Goal: Transaction & Acquisition: Purchase product/service

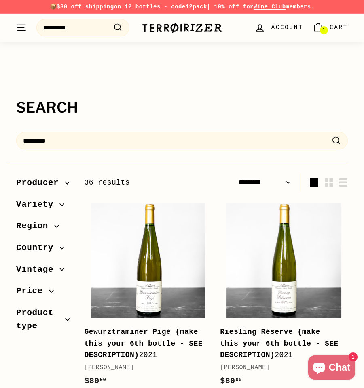
select select "*********"
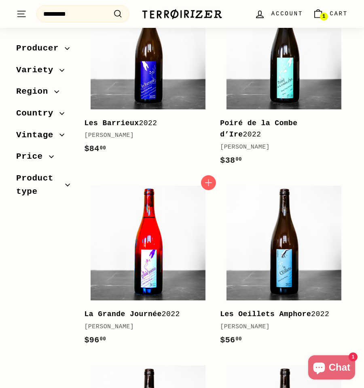
scroll to position [422, 0]
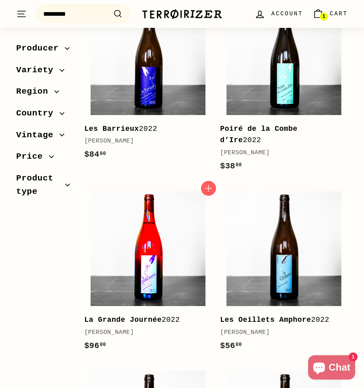
click at [146, 281] on img at bounding box center [148, 249] width 115 height 115
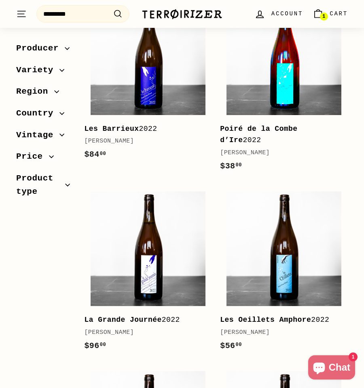
click at [263, 101] on img at bounding box center [283, 57] width 115 height 115
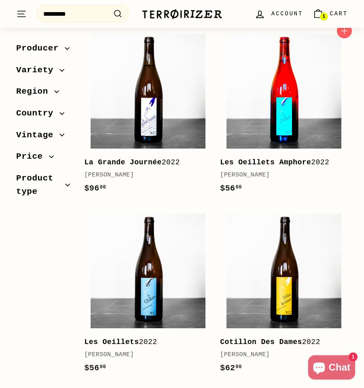
scroll to position [584, 0]
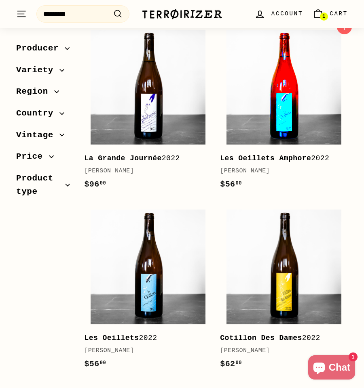
click at [288, 119] on img at bounding box center [283, 87] width 115 height 115
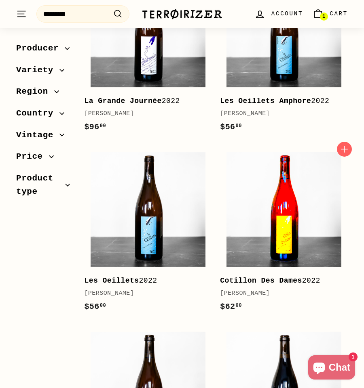
scroll to position [697, 0]
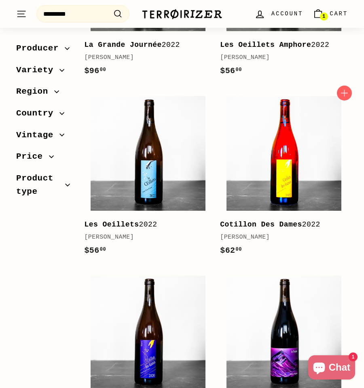
click at [278, 154] on img at bounding box center [283, 153] width 115 height 115
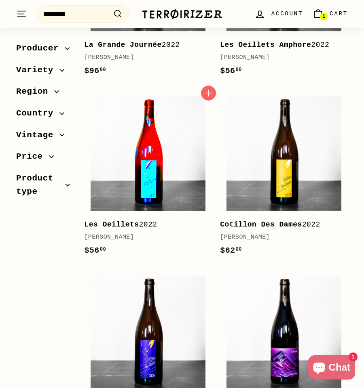
click at [114, 174] on img at bounding box center [148, 153] width 115 height 115
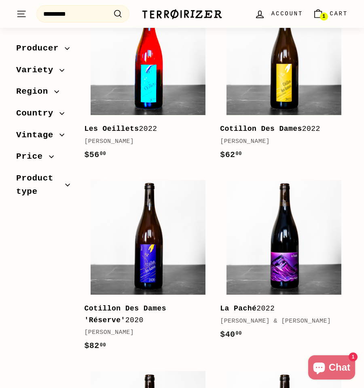
scroll to position [859, 0]
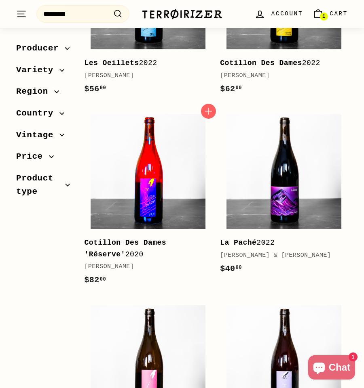
click at [140, 189] on img at bounding box center [148, 171] width 115 height 115
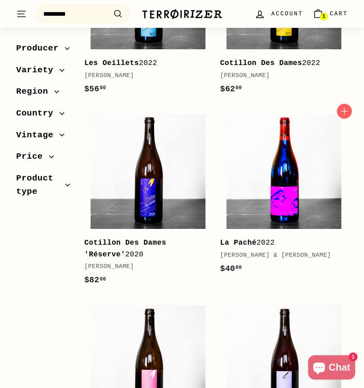
click at [285, 197] on img at bounding box center [283, 171] width 115 height 115
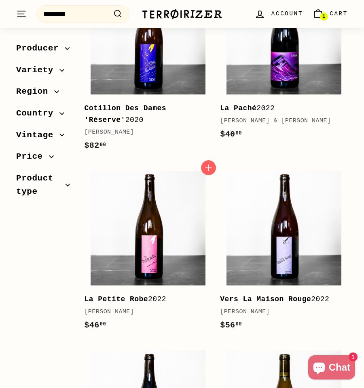
scroll to position [1018, 0]
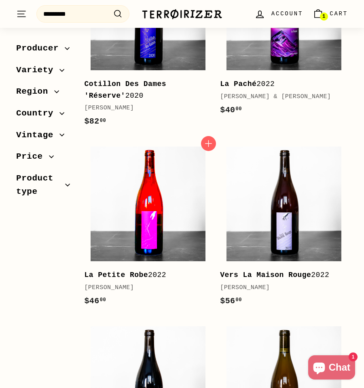
click at [126, 250] on img at bounding box center [148, 204] width 115 height 115
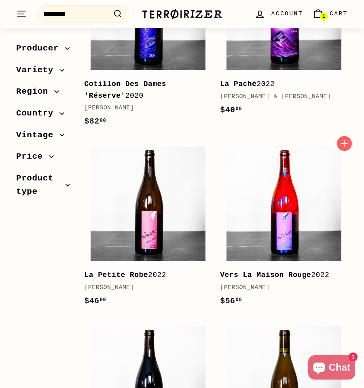
click at [265, 224] on img at bounding box center [283, 204] width 115 height 115
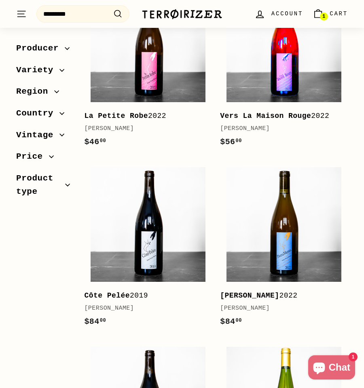
scroll to position [1215, 0]
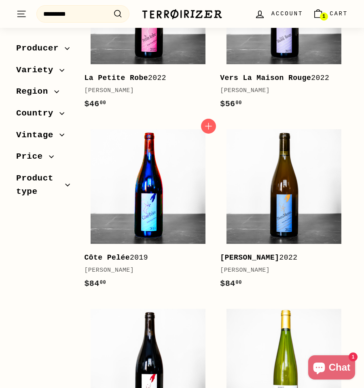
click at [173, 217] on img at bounding box center [148, 186] width 115 height 115
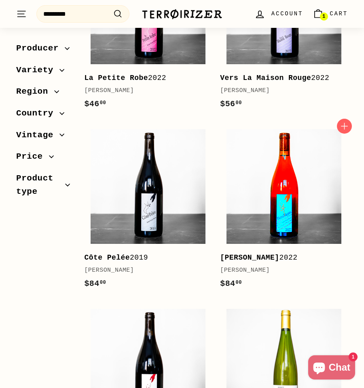
click at [280, 217] on img at bounding box center [283, 186] width 115 height 115
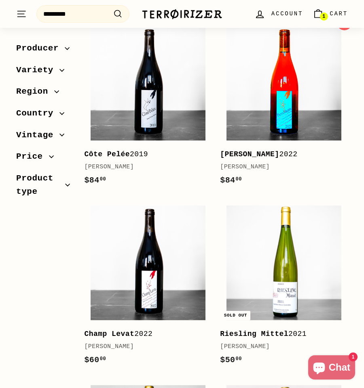
scroll to position [1422, 0]
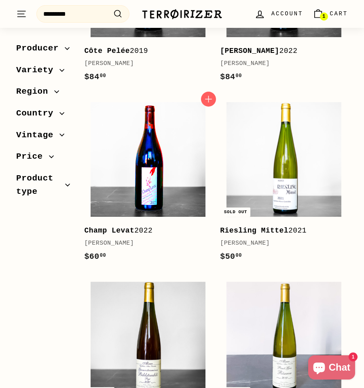
click at [127, 179] on img at bounding box center [148, 159] width 115 height 115
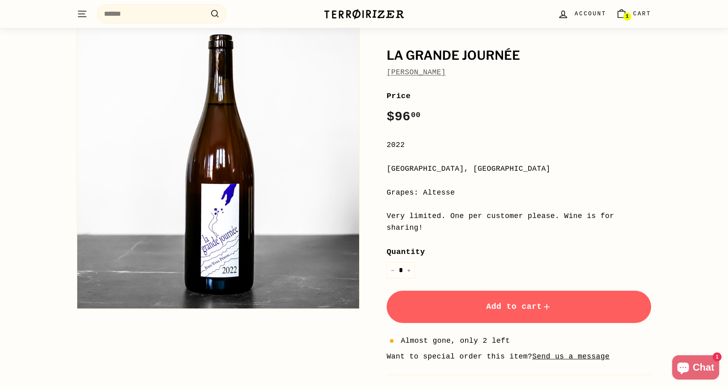
scroll to position [57, 0]
click at [363, 306] on icon "submit" at bounding box center [547, 307] width 10 height 10
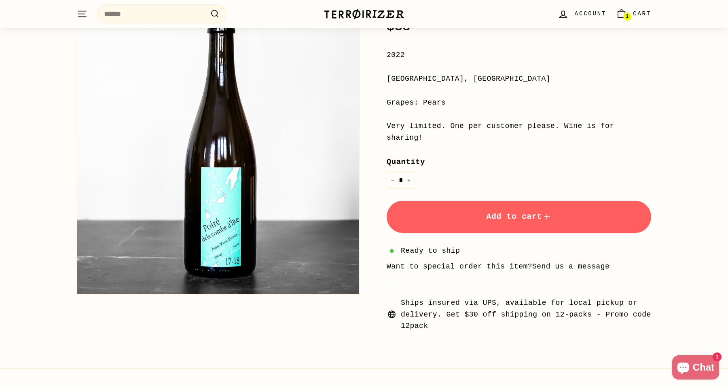
scroll to position [57, 0]
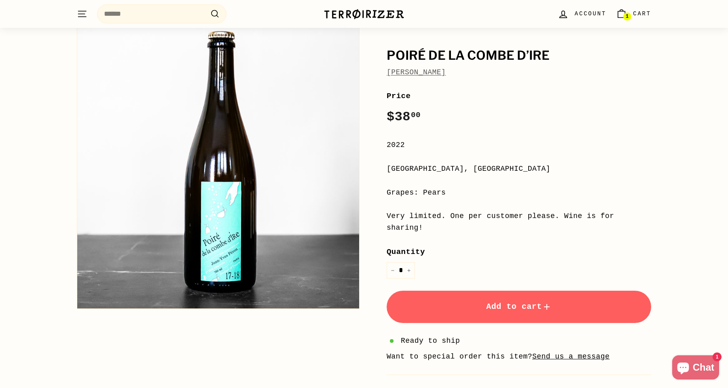
click at [363, 58] on h1 "Poiré de la Combe d’Ire" at bounding box center [518, 56] width 264 height 14
copy h1 "Poiré de la Combe d’Ire"
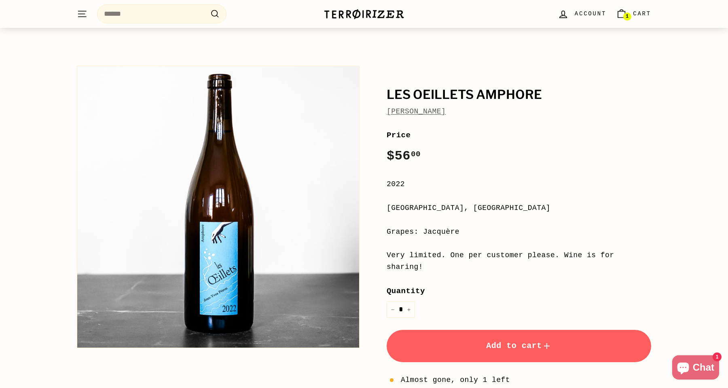
scroll to position [28, 0]
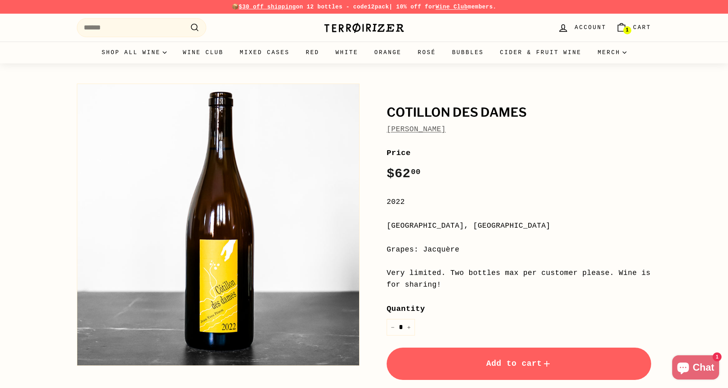
click at [363, 168] on div "Price Regular price $62 00 $62.00 /" at bounding box center [518, 165] width 264 height 37
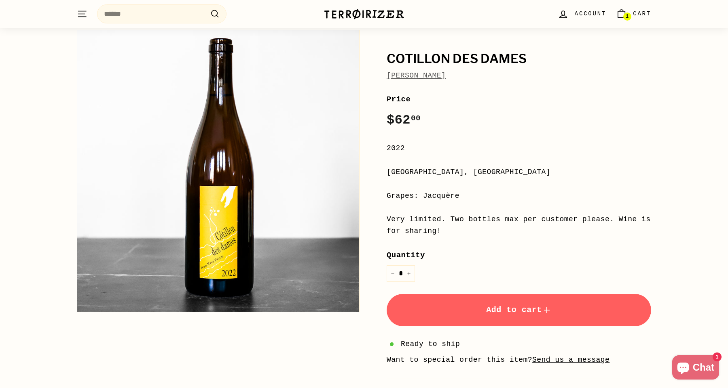
scroll to position [62, 0]
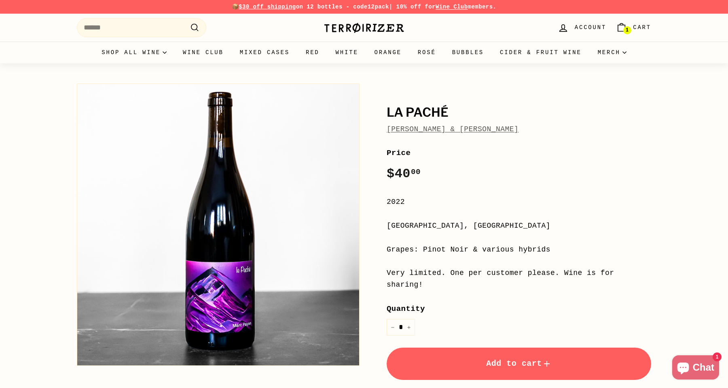
click at [363, 363] on span "Add to cart" at bounding box center [518, 363] width 65 height 9
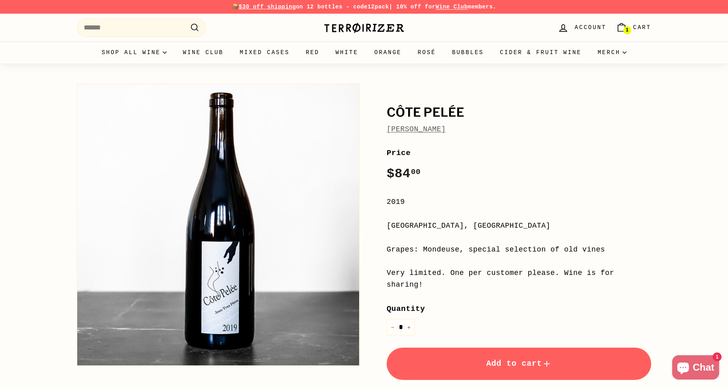
click at [363, 357] on button "Add to cart" at bounding box center [518, 364] width 264 height 32
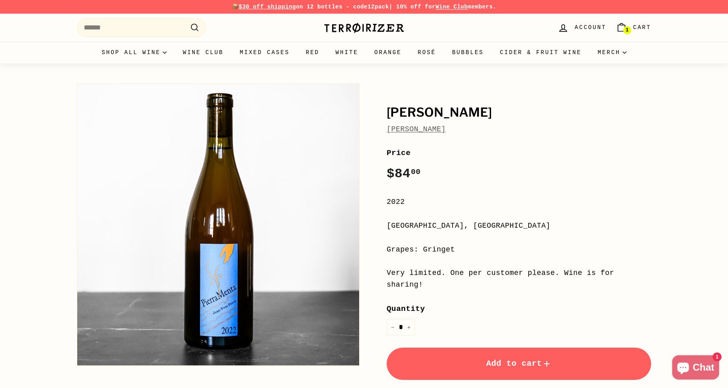
click at [363, 360] on button "Add to cart" at bounding box center [518, 364] width 264 height 32
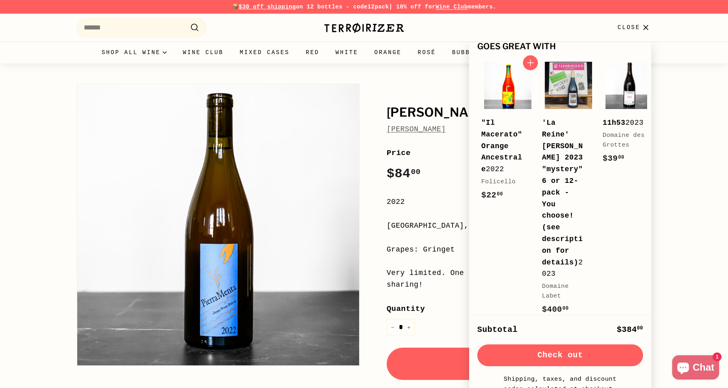
scroll to position [310, 0]
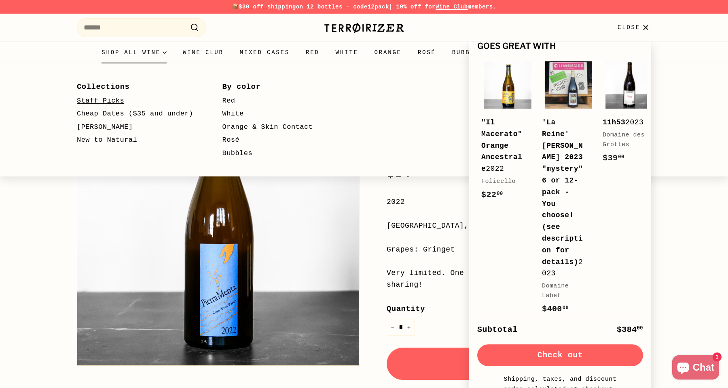
click at [101, 99] on link "Staff Picks" at bounding box center [138, 101] width 122 height 13
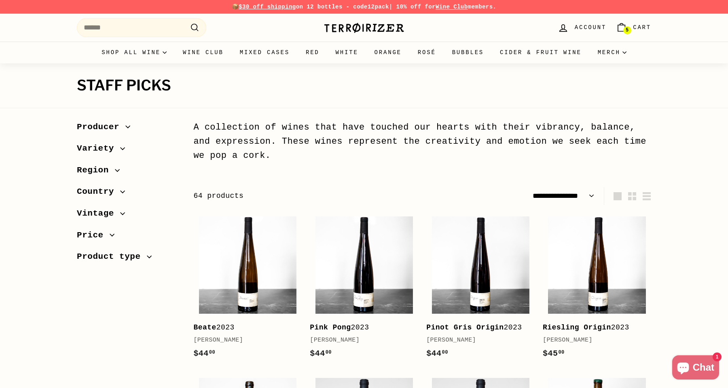
select select "**********"
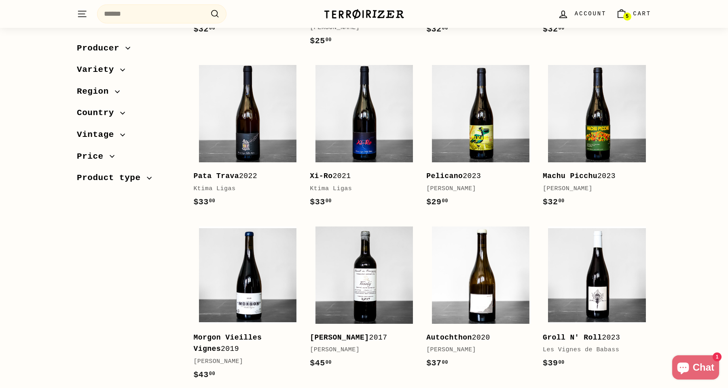
scroll to position [1167, 0]
click at [146, 20] on input "Search" at bounding box center [161, 13] width 129 height 19
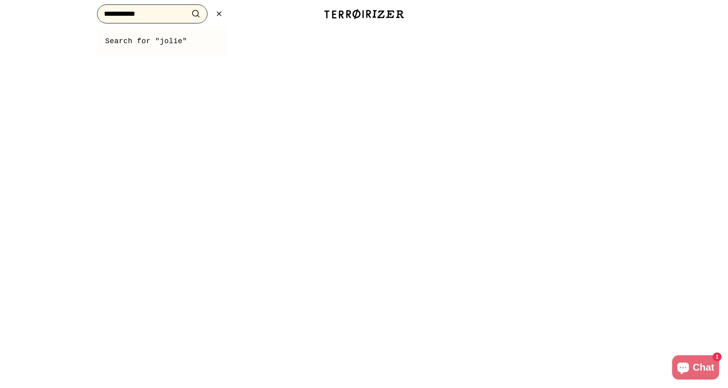
type input "**********"
click at [188, 8] on button ".cls-1{fill:none;stroke:#000;stroke-miterlimit:10;stroke-width:2px} Search" at bounding box center [195, 14] width 15 height 13
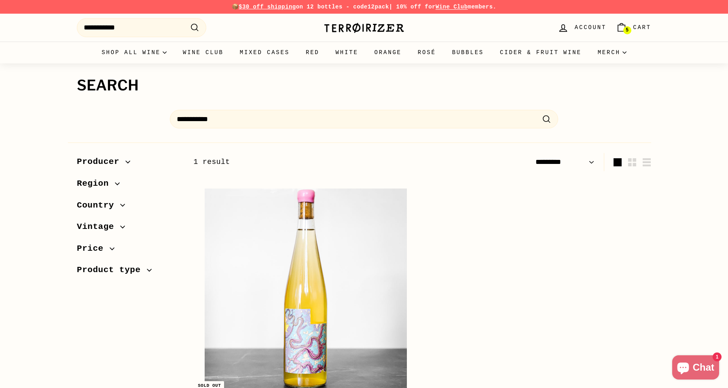
select select "*********"
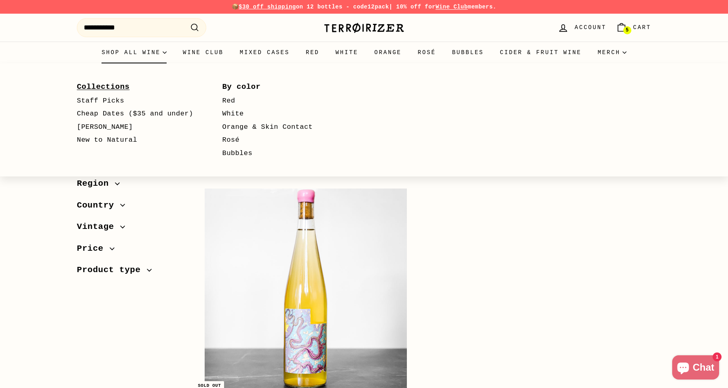
click at [109, 88] on link "Collections" at bounding box center [138, 87] width 122 height 15
click at [110, 87] on link "Collections" at bounding box center [138, 87] width 122 height 15
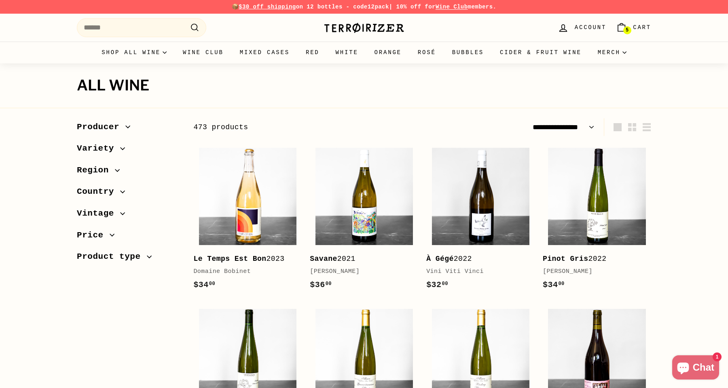
select select "**********"
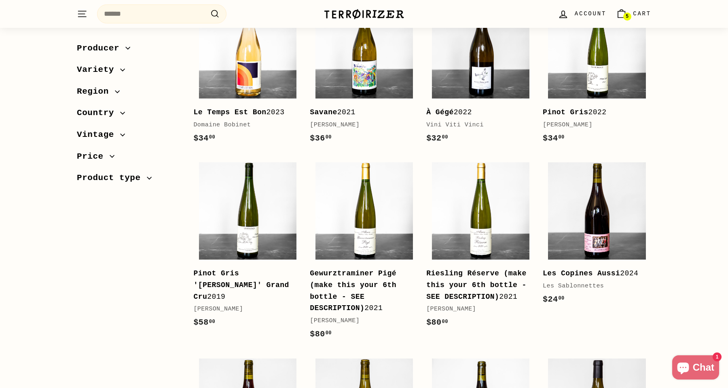
scroll to position [16, 0]
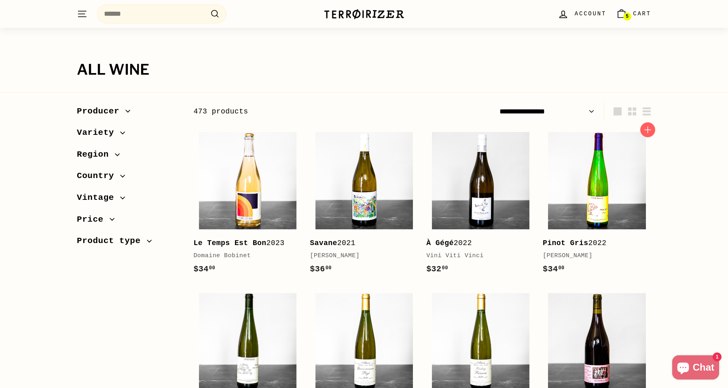
click at [580, 205] on img at bounding box center [596, 180] width 97 height 97
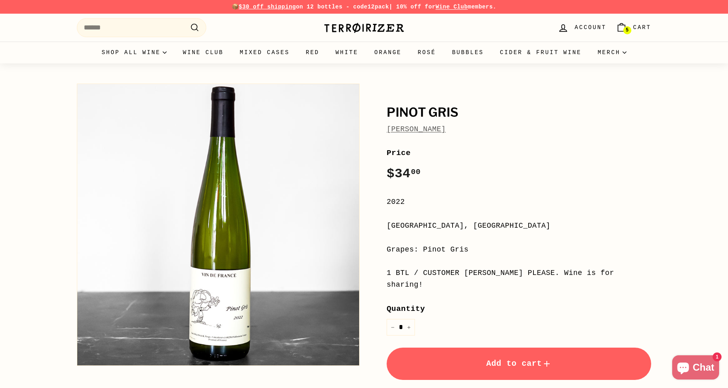
click at [443, 129] on link "[PERSON_NAME]" at bounding box center [415, 129] width 59 height 8
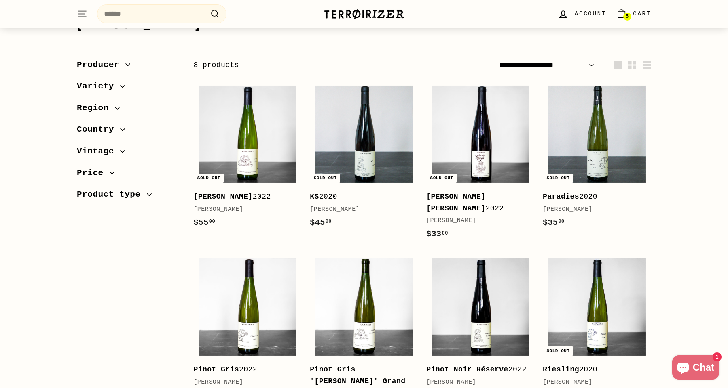
scroll to position [115, 0]
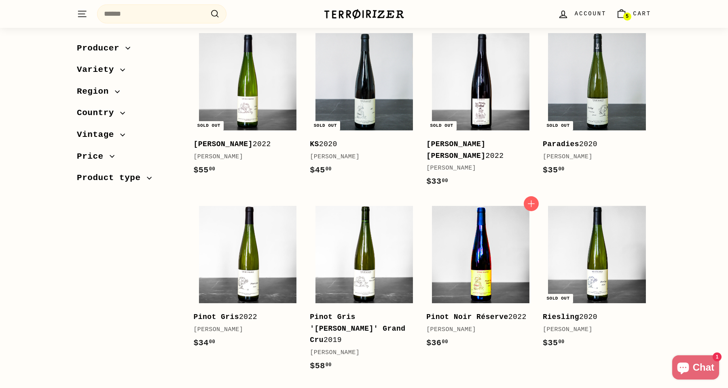
click at [468, 253] on img at bounding box center [480, 254] width 97 height 97
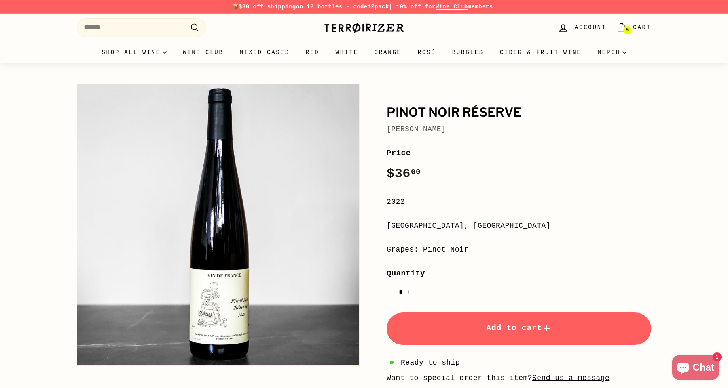
click at [496, 320] on button "Add to cart" at bounding box center [518, 329] width 264 height 32
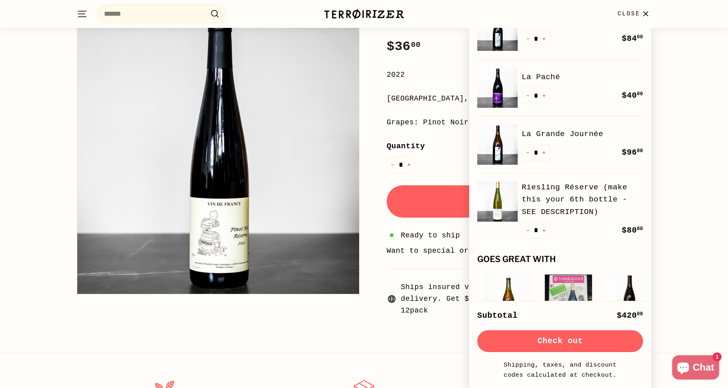
scroll to position [165, 0]
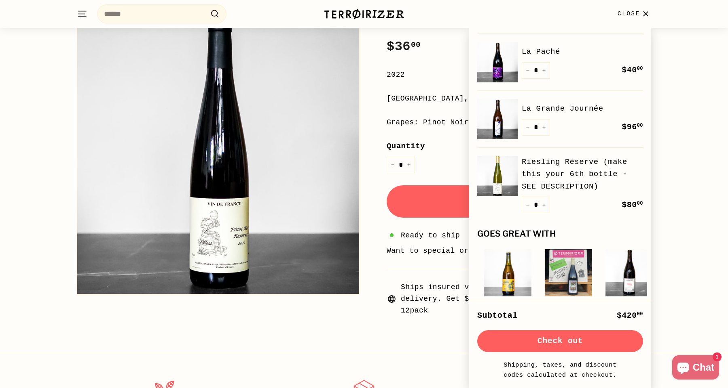
click at [589, 339] on button "Check out" at bounding box center [560, 342] width 166 height 22
